Goal: Navigation & Orientation: Find specific page/section

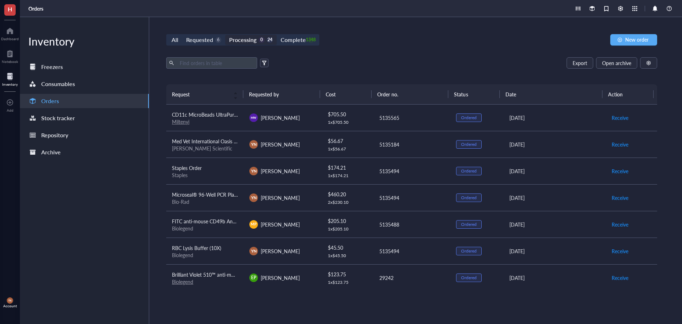
click at [322, 54] on div "All Requested 6 Processing 0 24 Complete 1348 New order Export Open archive Req…" at bounding box center [411, 170] width 525 height 306
click at [15, 39] on div "Dashboard" at bounding box center [10, 39] width 18 height 4
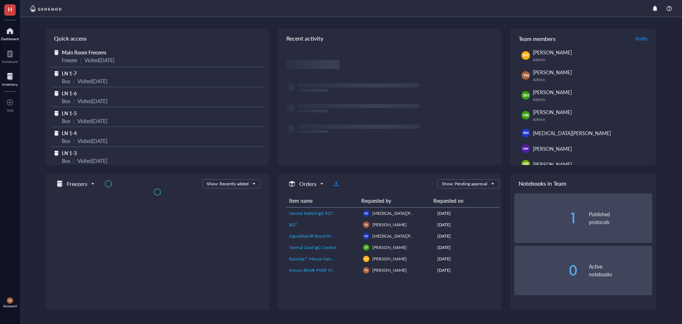
click at [9, 81] on div at bounding box center [10, 76] width 16 height 11
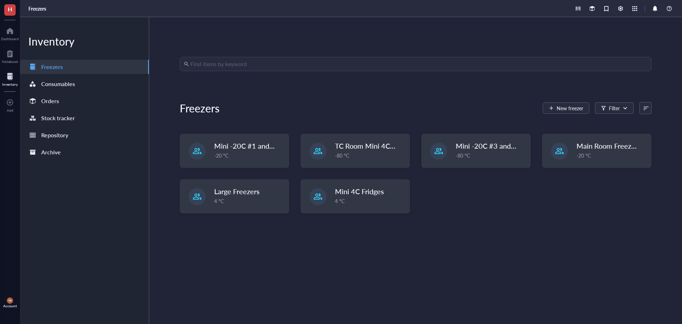
click at [333, 112] on div "Freezers New freezer Filter" at bounding box center [416, 107] width 472 height 17
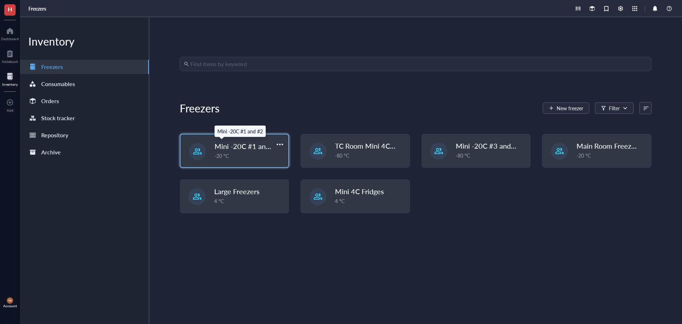
click at [252, 149] on span "Mini -20C #1 and #2" at bounding box center [246, 146] width 65 height 10
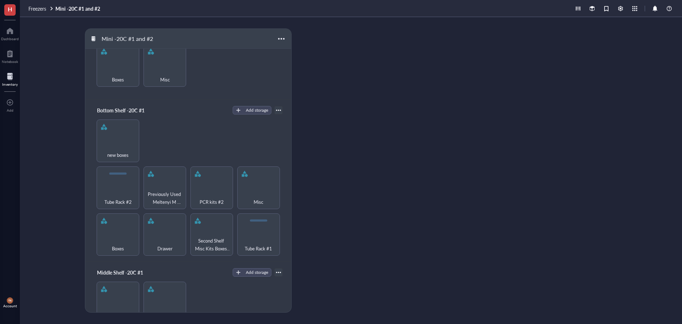
scroll to position [36, 0]
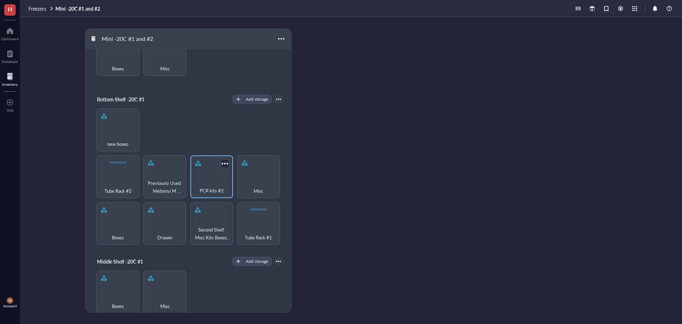
click at [205, 182] on div "PCR kits #2" at bounding box center [212, 187] width 36 height 16
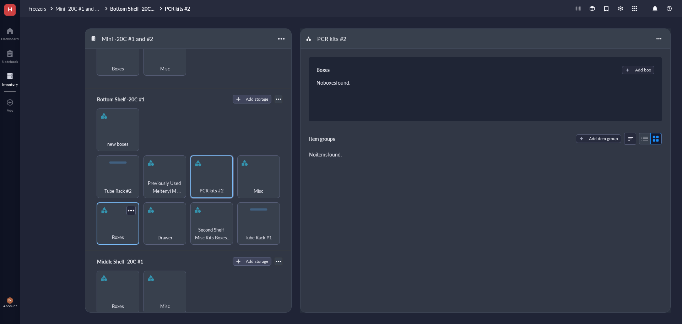
click at [113, 216] on div "Boxes" at bounding box center [118, 223] width 43 height 43
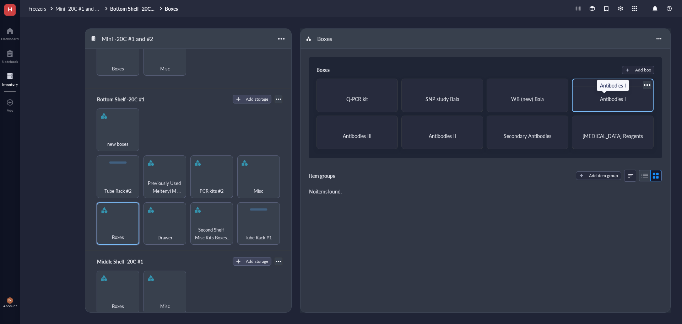
click at [607, 96] on span "Antibodies I" at bounding box center [613, 98] width 26 height 7
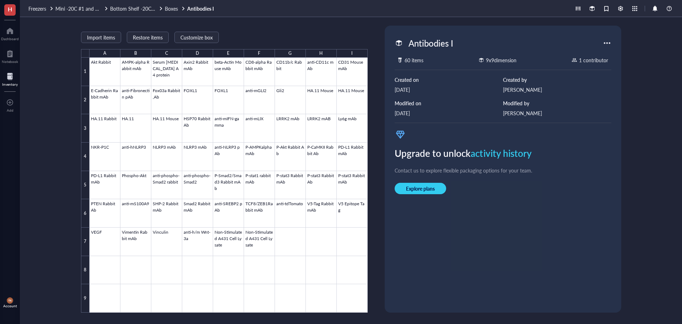
drag, startPoint x: 424, startPoint y: 89, endPoint x: 395, endPoint y: 91, distance: 28.5
click at [395, 91] on div "[DATE]" at bounding box center [449, 90] width 108 height 8
drag, startPoint x: 421, startPoint y: 114, endPoint x: 395, endPoint y: 114, distance: 26.6
click at [395, 114] on div "[DATE]" at bounding box center [449, 113] width 108 height 8
click at [66, 40] on div "Import items Restore items Customize box A B C D E F G H I 1 2 3 4 5 6 7 8 9 Ak…" at bounding box center [351, 170] width 662 height 306
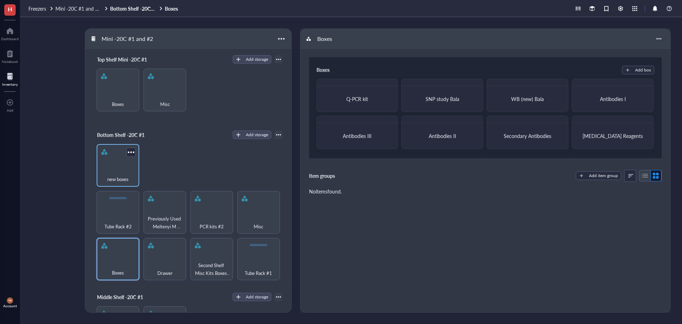
click at [116, 176] on span "new boxes" at bounding box center [117, 179] width 21 height 8
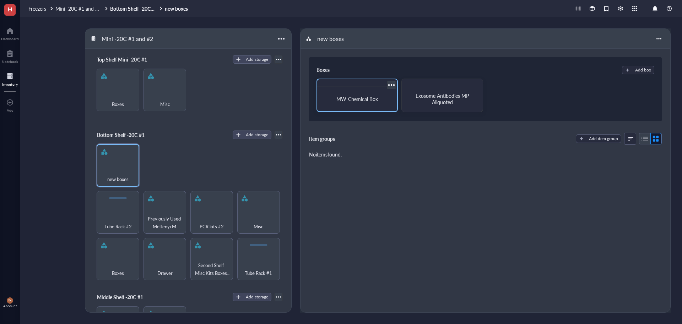
click at [362, 91] on div "MW Chemical Box" at bounding box center [357, 98] width 75 height 19
click at [167, 268] on span "Drawer" at bounding box center [164, 272] width 15 height 8
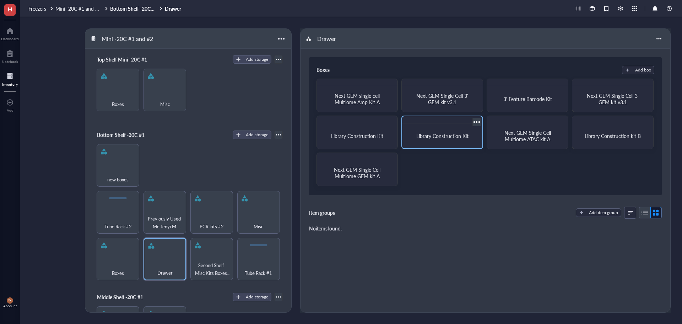
click at [445, 122] on div at bounding box center [442, 119] width 80 height 7
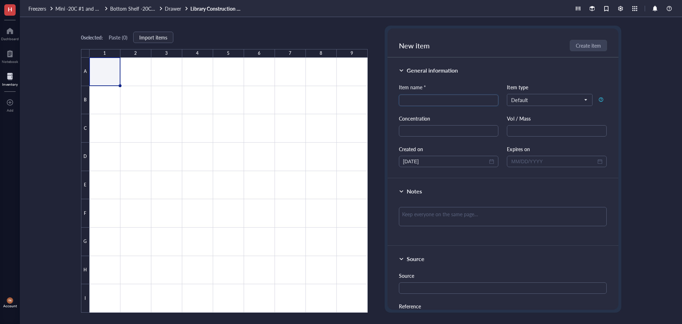
click at [208, 37] on div "0 selected: Paste ( 0 ) Import items" at bounding box center [224, 37] width 287 height 6
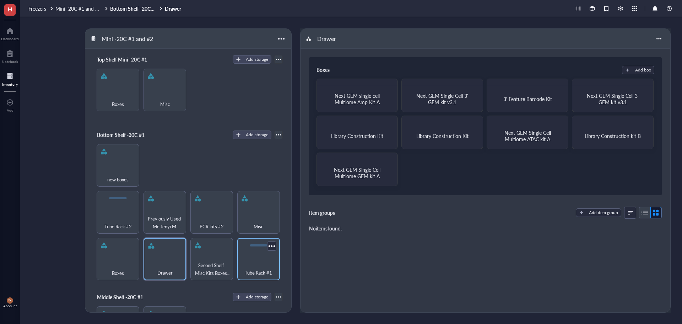
click at [242, 262] on div "Tube Rack #1" at bounding box center [259, 269] width 36 height 16
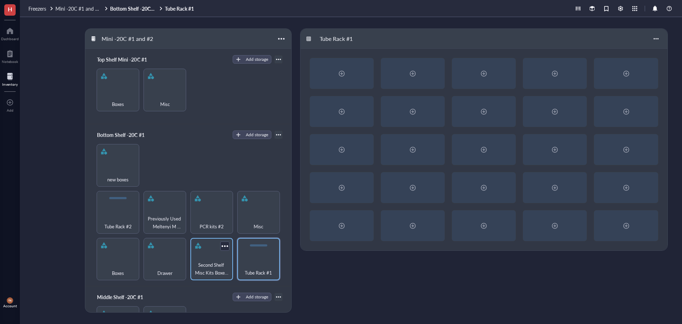
click at [212, 256] on div "Second Shelf Misc Kits Boxes etc" at bounding box center [211, 259] width 43 height 43
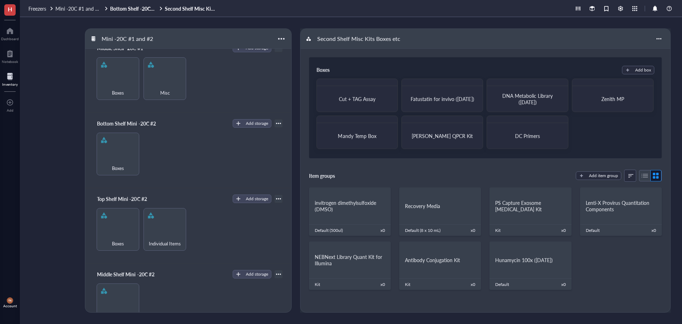
scroll to position [267, 0]
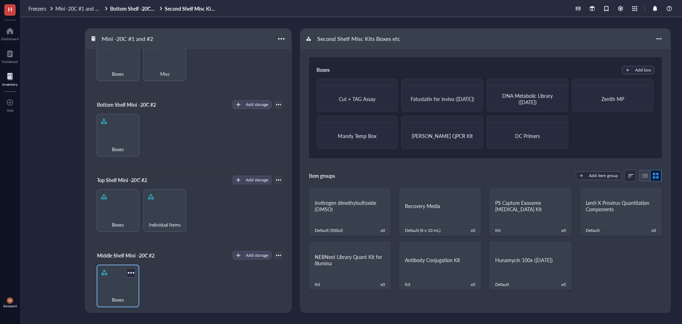
click at [129, 288] on div "Boxes" at bounding box center [118, 296] width 36 height 16
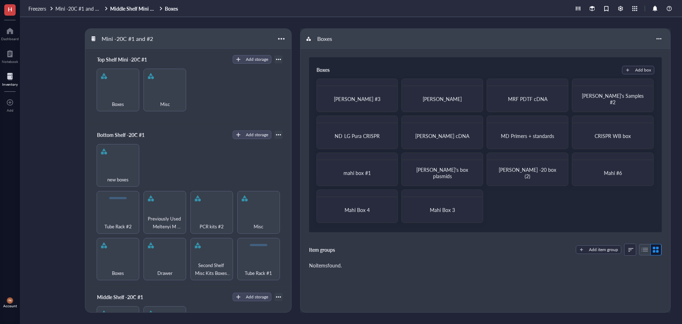
click at [176, 158] on div "Boxes Drawer Second Shelf Misc Kits Boxes etc Tube Rack #1 Tube Rack #2 Previou…" at bounding box center [188, 212] width 189 height 136
click at [27, 149] on div "Mini -20C #1 and #2 Top Shelf Mini -20C #1 Add storage Boxes Misc Bottom Shelf …" at bounding box center [351, 170] width 662 height 306
click at [51, 151] on div "Mini -20C #1 and #2 Top Shelf Mini -20C #1 Add storage Boxes Misc Bottom Shelf …" at bounding box center [351, 170] width 662 height 306
click at [182, 159] on div "Boxes Drawer Second Shelf Misc Kits Boxes etc Tube Rack #1 Tube Rack #2 Previou…" at bounding box center [188, 212] width 189 height 136
click at [114, 167] on div "new boxes" at bounding box center [118, 175] width 36 height 16
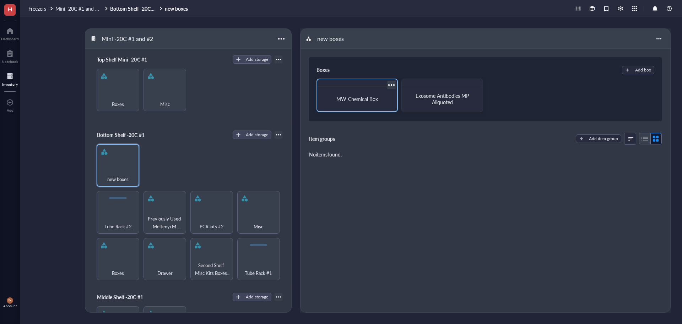
click at [335, 85] on div at bounding box center [357, 82] width 80 height 7
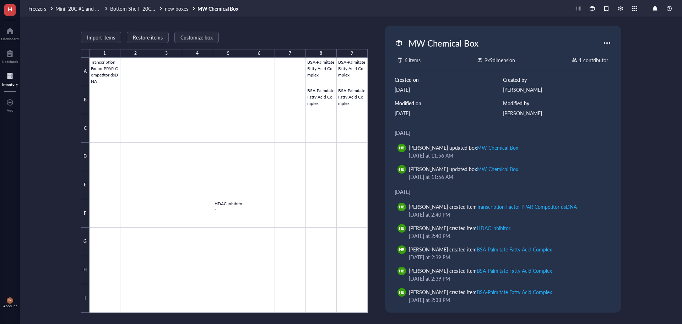
click at [51, 61] on div "Import items Restore items Customize box 1 2 3 4 5 6 7 8 9 A B C D E F G H I Tr…" at bounding box center [351, 170] width 662 height 306
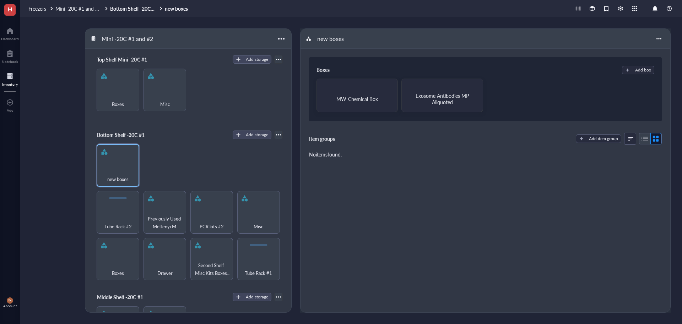
click at [179, 168] on div "Boxes Drawer Second Shelf Misc Kits Boxes etc Tube Rack #1 Tube Rack #2 Previou…" at bounding box center [188, 212] width 189 height 136
click at [46, 161] on div "Mini -20C #1 and #2 Top Shelf Mini -20C #1 Add storage Boxes Misc Bottom Shelf …" at bounding box center [351, 170] width 662 height 306
drag, startPoint x: 65, startPoint y: 101, endPoint x: 65, endPoint y: 97, distance: 3.6
click at [65, 101] on div "Mini -20C #1 and #2 Top Shelf Mini -20C #1 Add storage Boxes Misc Bottom Shelf …" at bounding box center [351, 170] width 662 height 306
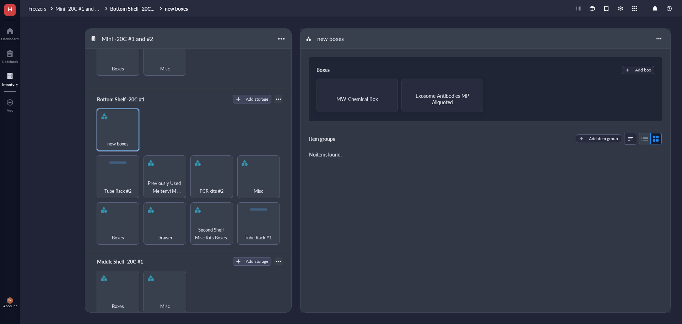
click at [75, 202] on div "Mini -20C #1 and #2 Top Shelf Mini -20C #1 Add storage Boxes Misc Bottom Shelf …" at bounding box center [351, 170] width 662 height 306
click at [78, 193] on div "Mini -20C #1 and #2 Top Shelf Mini -20C #1 Add storage Boxes Misc Bottom Shelf …" at bounding box center [351, 170] width 662 height 306
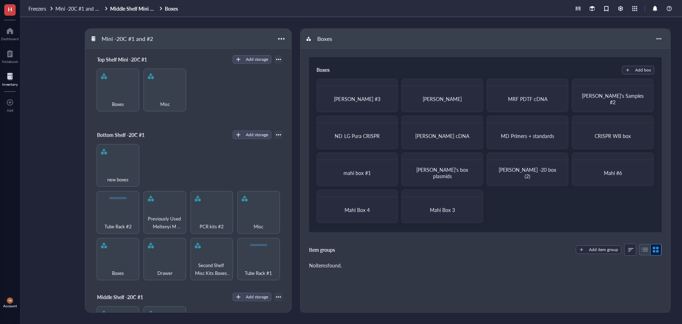
click at [186, 160] on div "Boxes Drawer Second Shelf Misc Kits Boxes etc Tube Rack #1 Tube Rack #2 Previou…" at bounding box center [188, 212] width 189 height 136
click at [117, 257] on div "Boxes" at bounding box center [118, 259] width 43 height 43
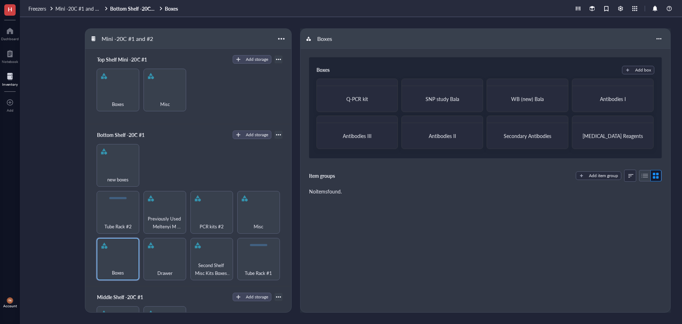
click at [43, 224] on div "Mini -20C #1 and #2 Top Shelf Mini -20C #1 Add storage Boxes Misc Bottom Shelf …" at bounding box center [351, 170] width 662 height 306
